Goal: Complete application form

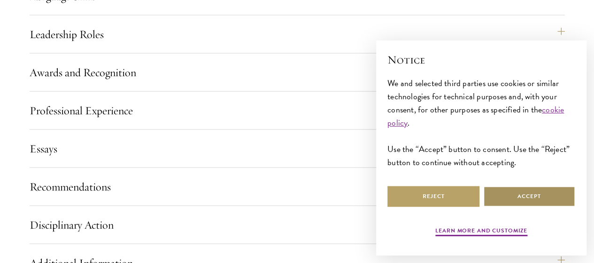
click at [529, 188] on button "Accept" at bounding box center [530, 196] width 92 height 21
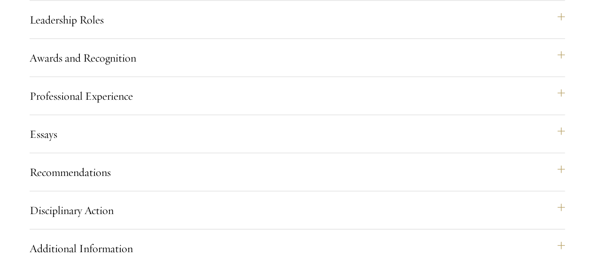
scroll to position [991, 0]
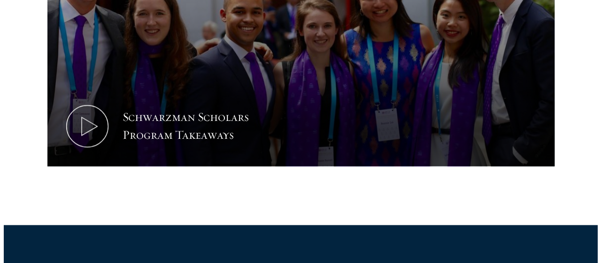
scroll to position [564, 0]
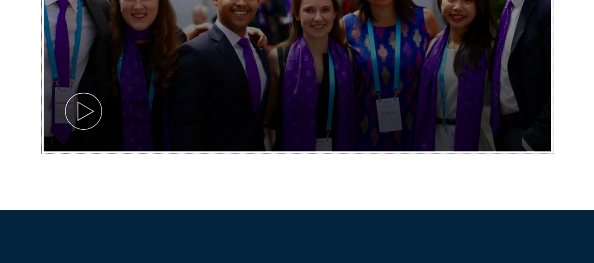
click at [105, 95] on icon at bounding box center [83, 111] width 42 height 42
